Goal: Transaction & Acquisition: Obtain resource

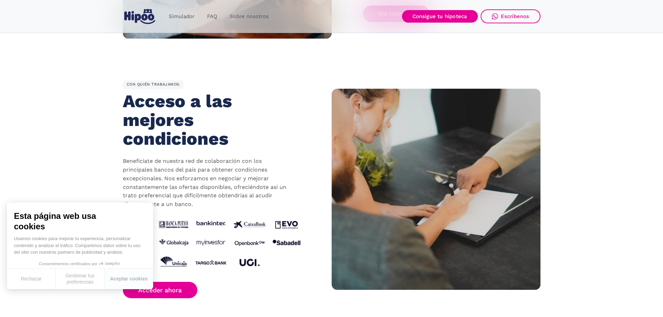
scroll to position [1311, 0]
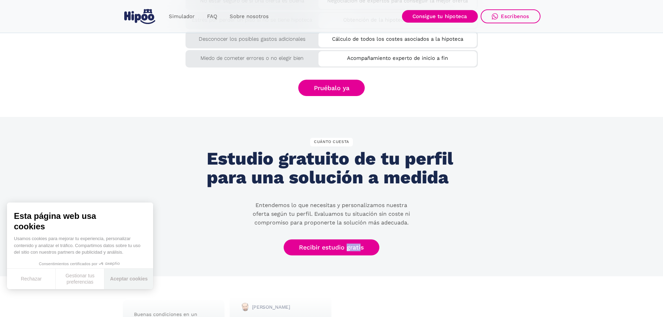
drag, startPoint x: 126, startPoint y: 278, endPoint x: 157, endPoint y: 265, distance: 33.3
click at [126, 278] on button "Aceptar cookies" at bounding box center [128, 279] width 49 height 21
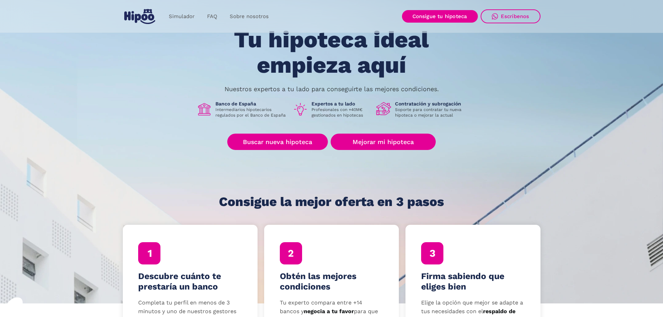
scroll to position [0, 0]
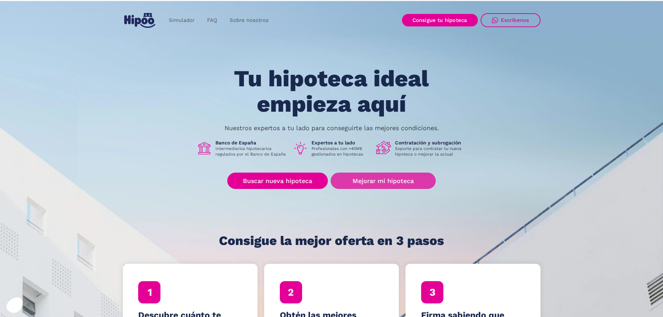
click at [411, 177] on link "Mejorar mi hipoteca" at bounding box center [382, 181] width 105 height 16
click at [250, 21] on link "Sobre nosotros" at bounding box center [248, 21] width 51 height 14
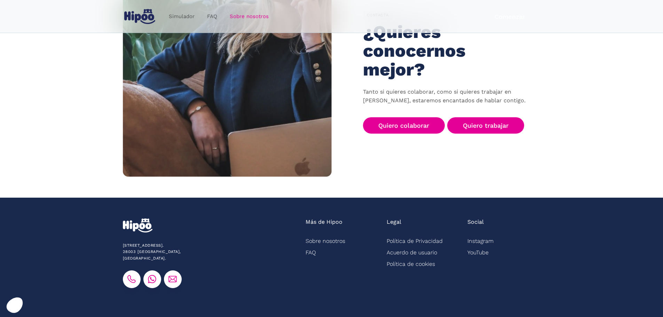
scroll to position [1078, 0]
